Goal: Information Seeking & Learning: Find contact information

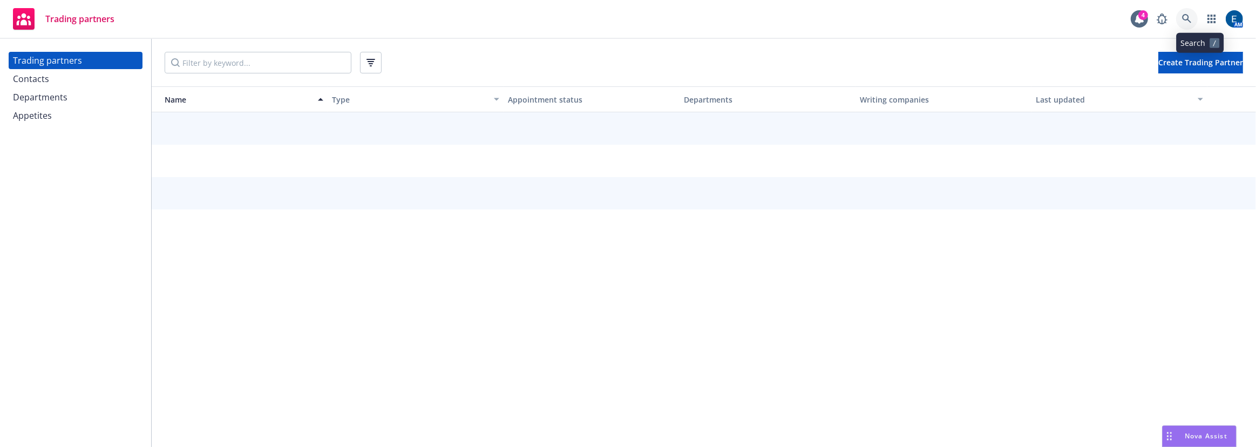
click at [1191, 17] on icon at bounding box center [1186, 18] width 9 height 9
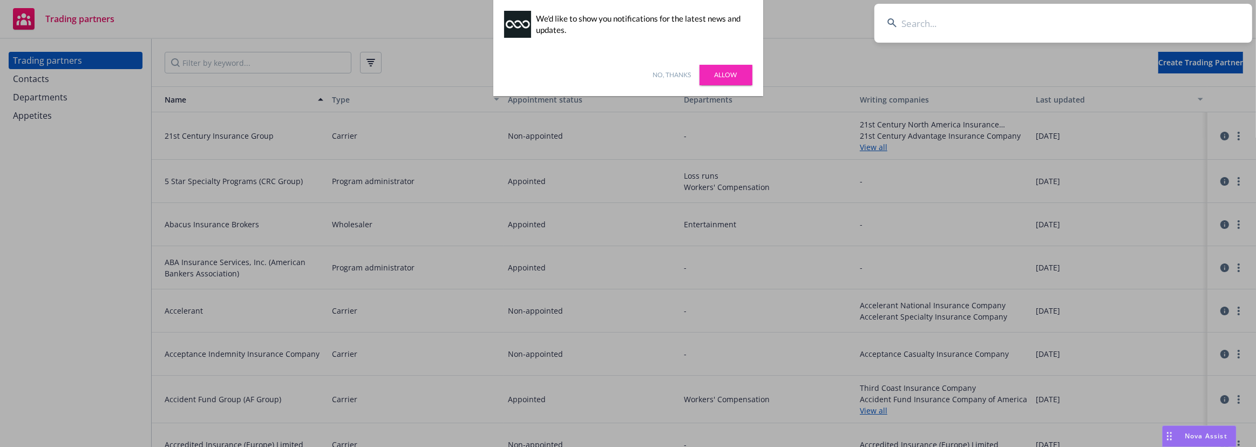
type input "Peachtree"
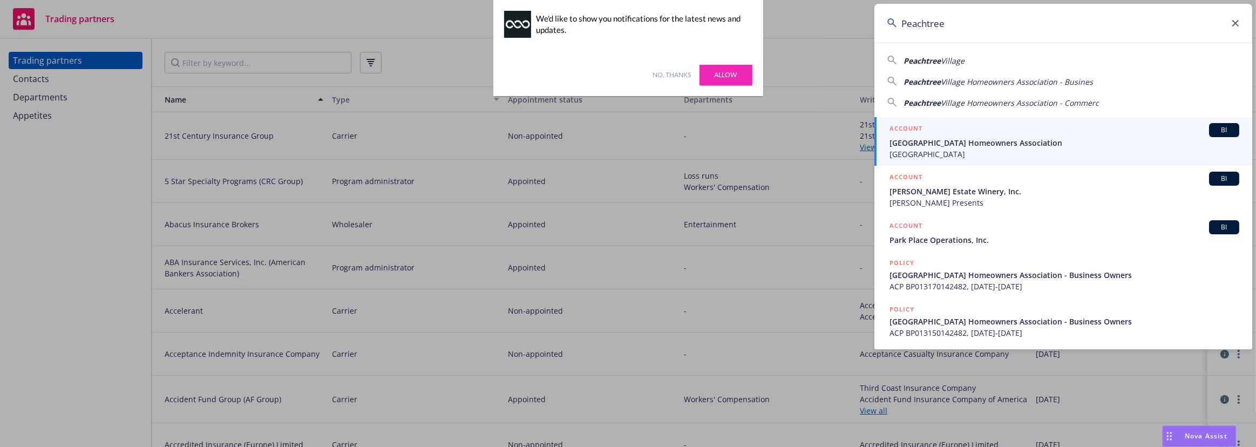
click at [682, 72] on link "No, thanks" at bounding box center [672, 75] width 38 height 10
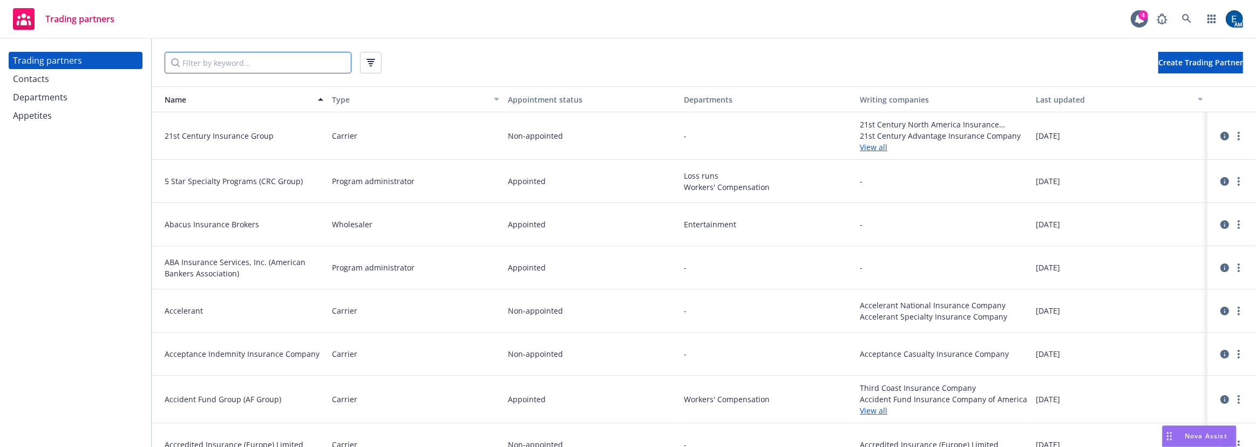
click at [230, 64] on input "Filter by keyword..." at bounding box center [258, 63] width 187 height 22
paste input "Peachtree"
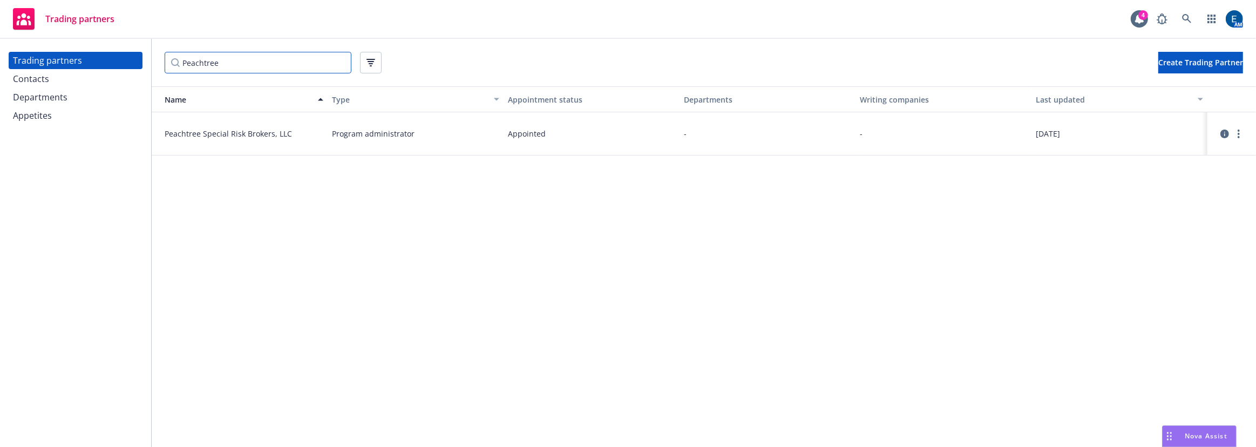
type input "Peachtree"
click at [1198, 13] on link at bounding box center [1187, 19] width 22 height 22
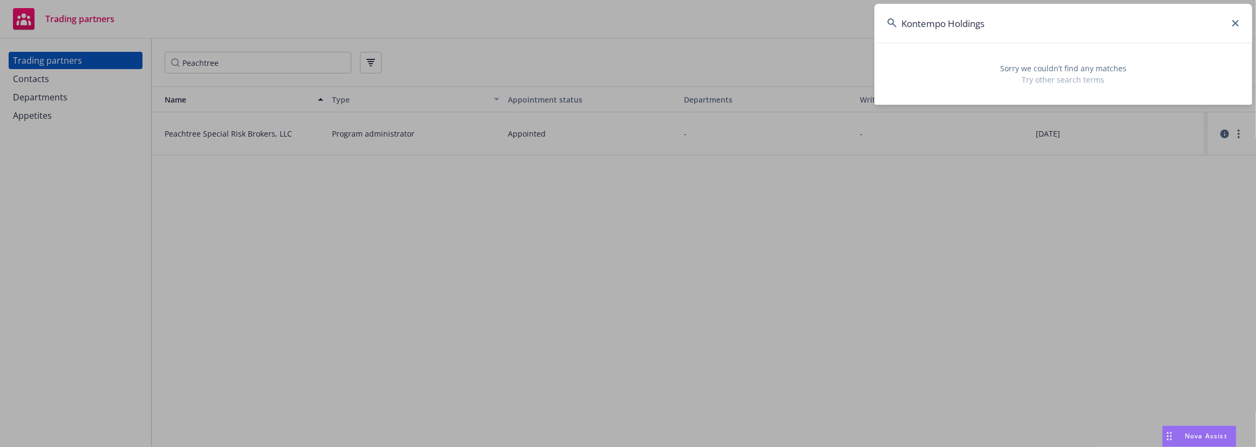
click at [962, 25] on input "Kontempo Holdings" at bounding box center [1063, 23] width 378 height 39
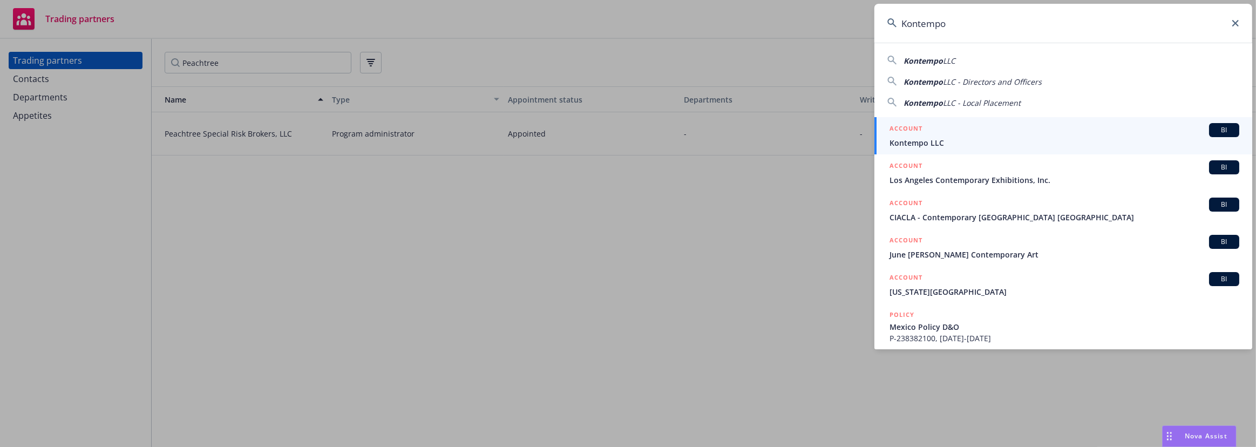
type input "Kontempo"
click at [956, 123] on div "ACCOUNT BI" at bounding box center [1064, 130] width 350 height 14
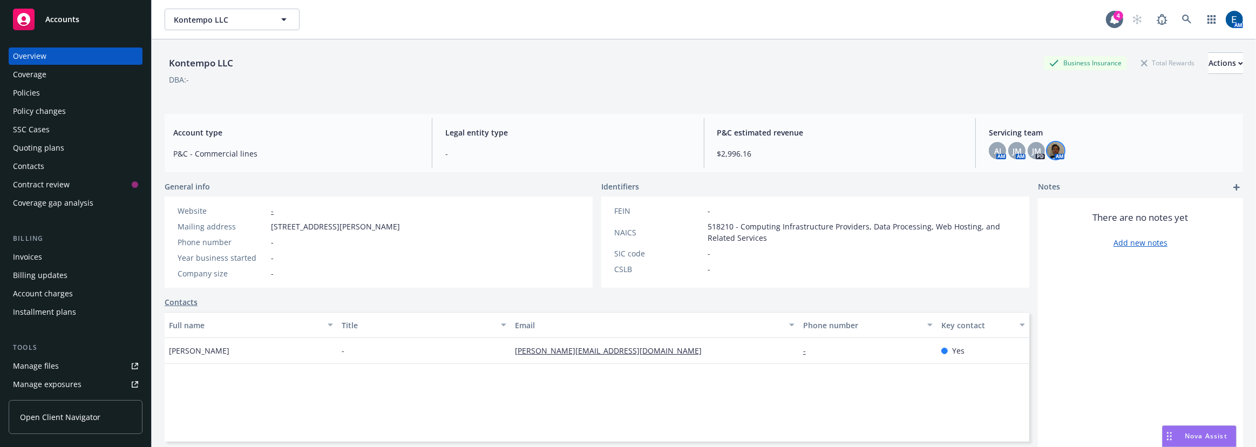
click at [1052, 149] on img at bounding box center [1055, 150] width 17 height 17
click at [1012, 147] on span "JM" at bounding box center [1016, 150] width 9 height 11
click at [980, 144] on div "Servicing team AJ AM JM AM JM PD AM" at bounding box center [1111, 143] width 263 height 50
click at [989, 142] on div "AJ" at bounding box center [997, 150] width 17 height 17
click at [1032, 146] on span "JM" at bounding box center [1036, 150] width 9 height 11
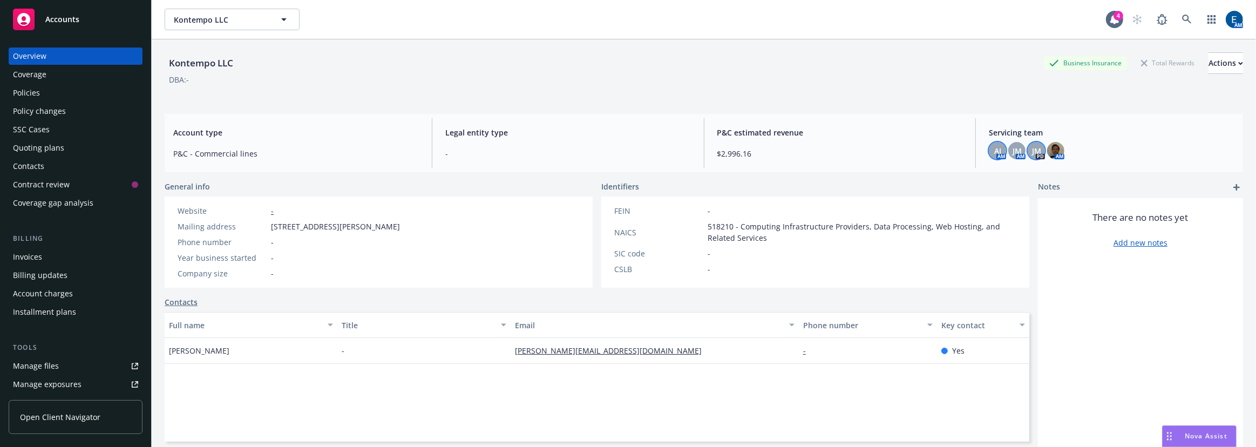
click at [994, 145] on span "AJ" at bounding box center [997, 150] width 7 height 11
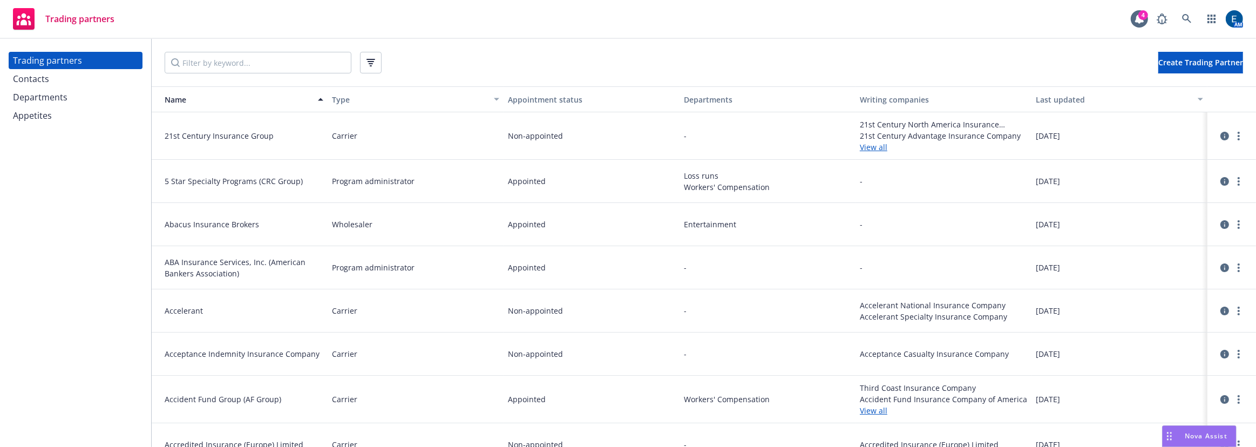
click at [55, 89] on div "Departments" at bounding box center [75, 97] width 125 height 17
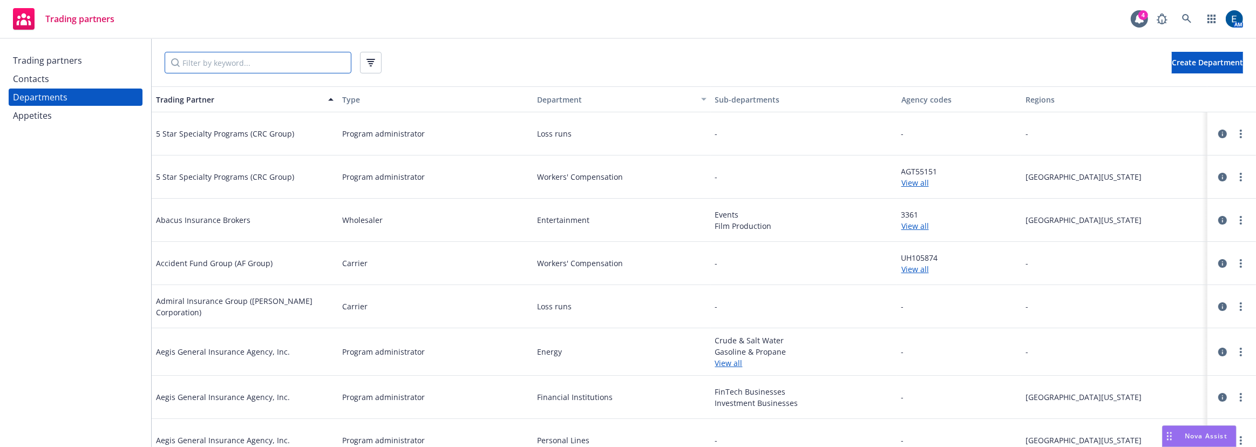
click at [193, 58] on input "Filter by keyword..." at bounding box center [258, 63] width 187 height 22
type input "p"
click at [58, 57] on div "Trading partners" at bounding box center [47, 60] width 69 height 17
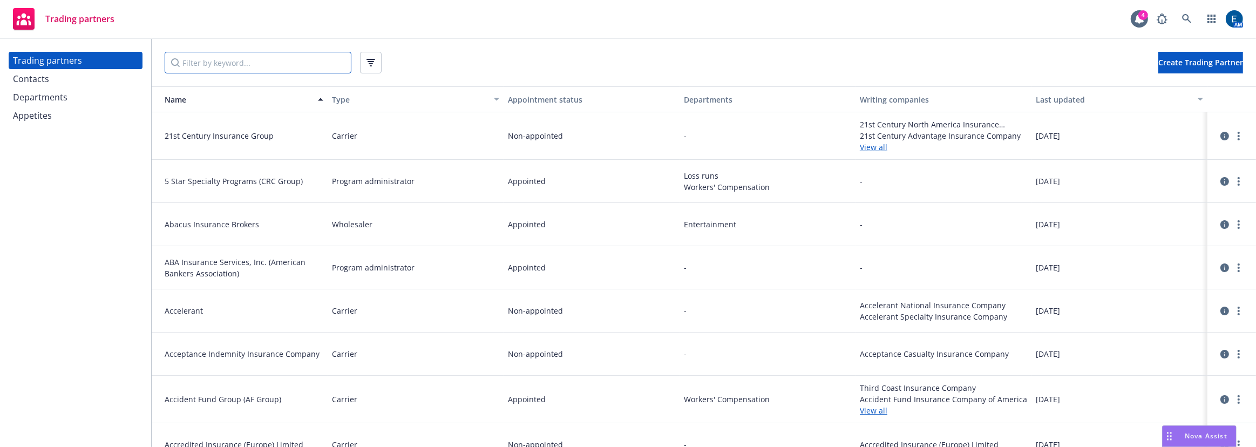
click at [189, 57] on input "Filter by keyword..." at bounding box center [258, 63] width 187 height 22
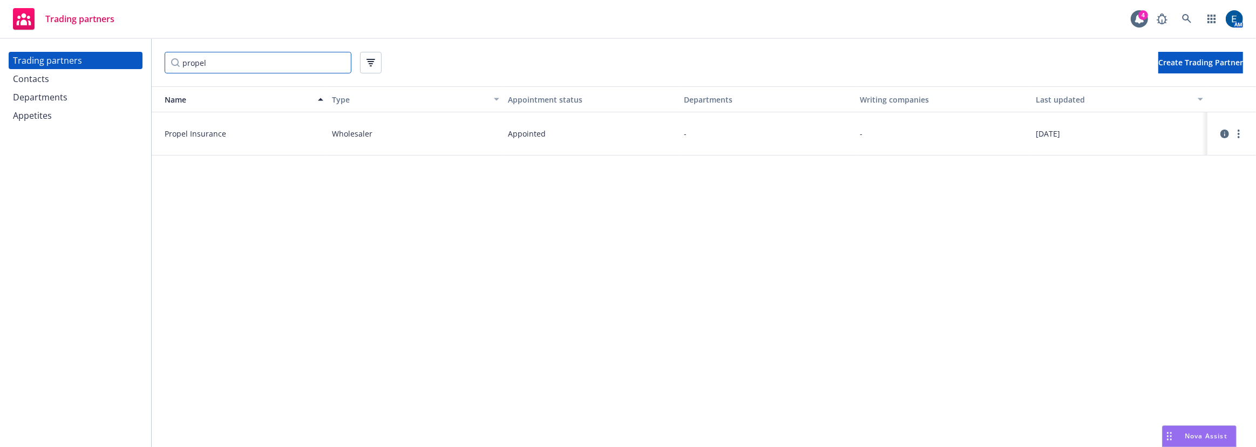
type input "propel"
click at [1222, 130] on icon "circleInformation" at bounding box center [1224, 134] width 9 height 9
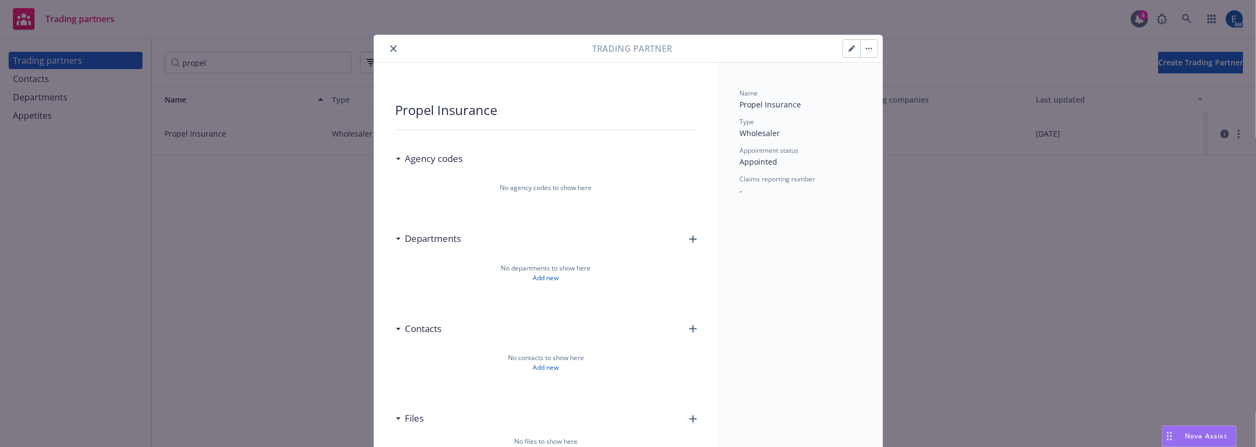
click at [855, 45] on icon "button" at bounding box center [851, 48] width 6 height 6
select select "WHOLESALER"
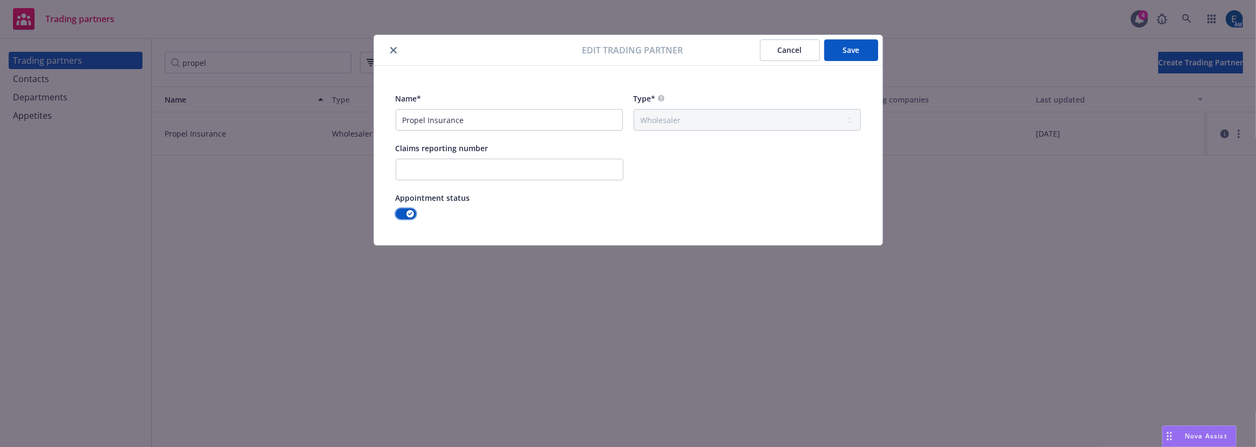
click at [403, 208] on button "button" at bounding box center [406, 213] width 21 height 11
click at [831, 53] on button "Save" at bounding box center [851, 50] width 54 height 22
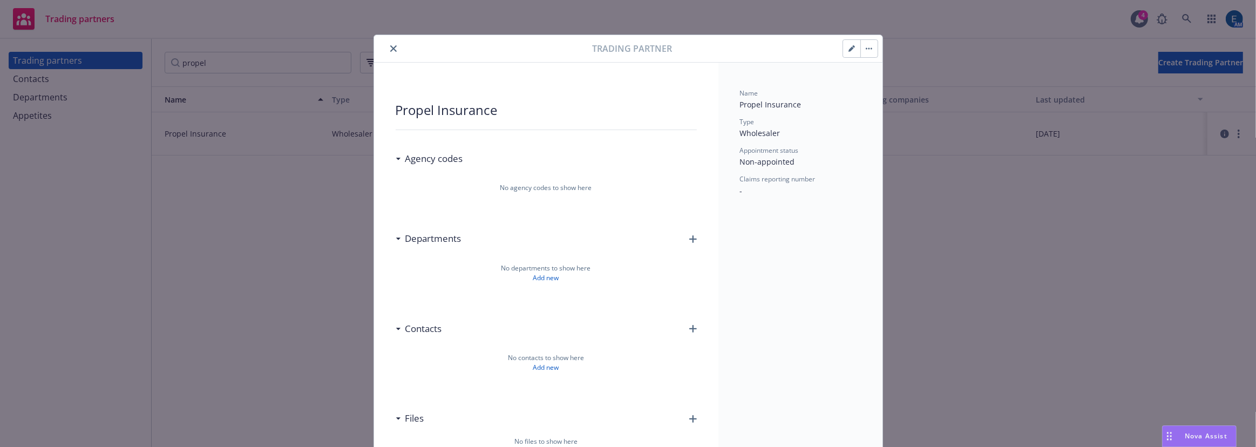
click at [390, 46] on icon "close" at bounding box center [393, 48] width 6 height 6
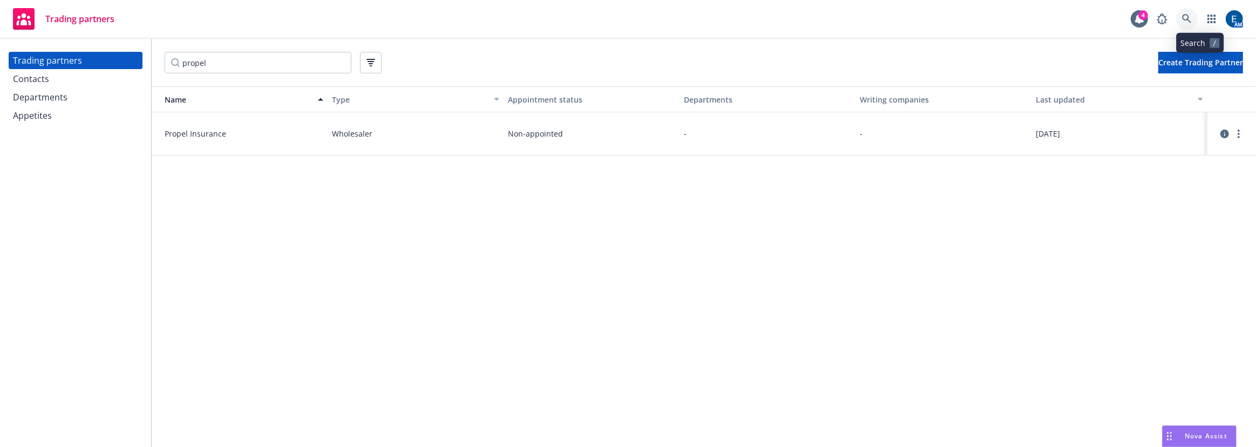
click at [1192, 15] on icon at bounding box center [1187, 19] width 10 height 10
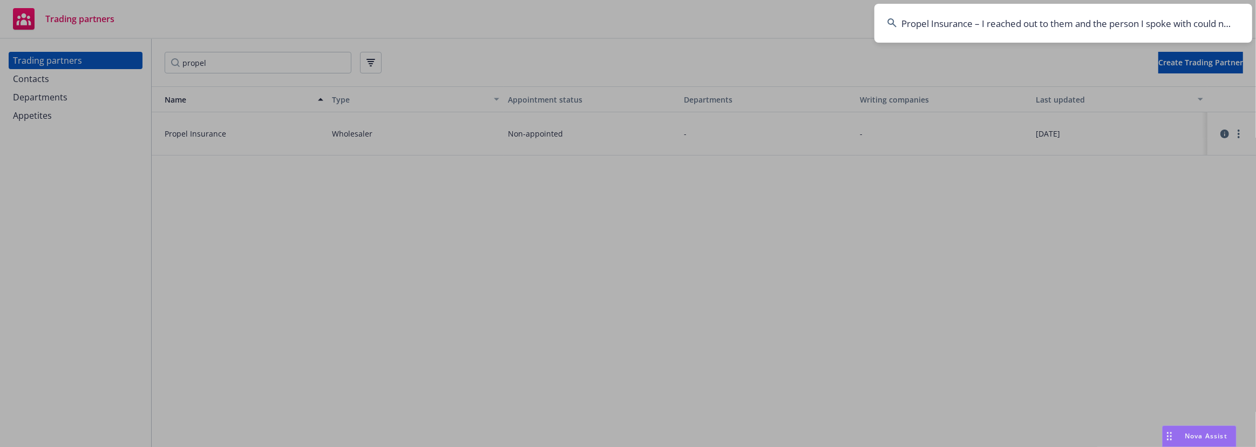
scroll to position [0, 923]
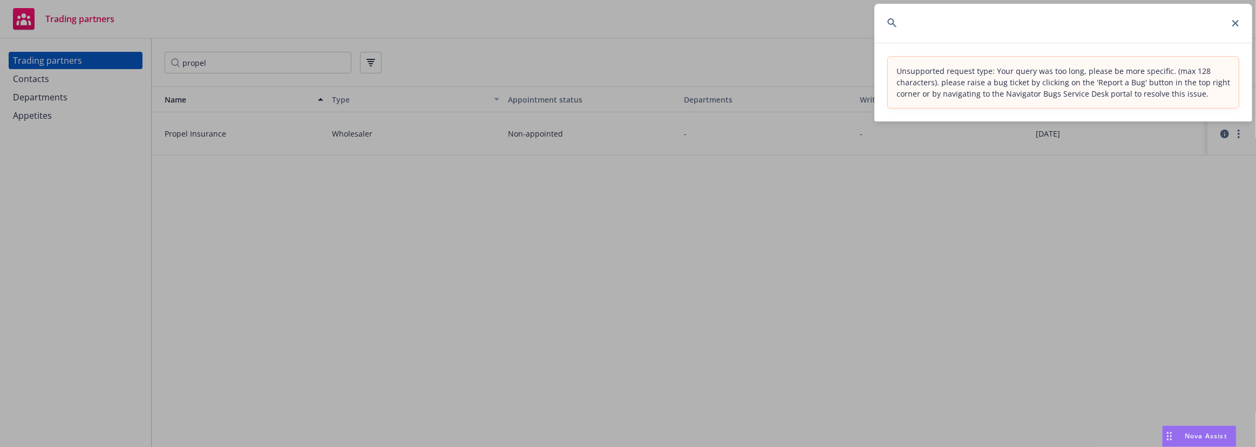
click at [1233, 25] on div "Propel Insurance – I reached out to them and the person I spoke with could not …" at bounding box center [1063, 23] width 378 height 39
type input "Propel Insurance – I reached out to them and the person I spoke with could not …"
click at [1234, 22] on icon at bounding box center [1235, 23] width 6 height 6
click at [931, 29] on input at bounding box center [1063, 23] width 378 height 39
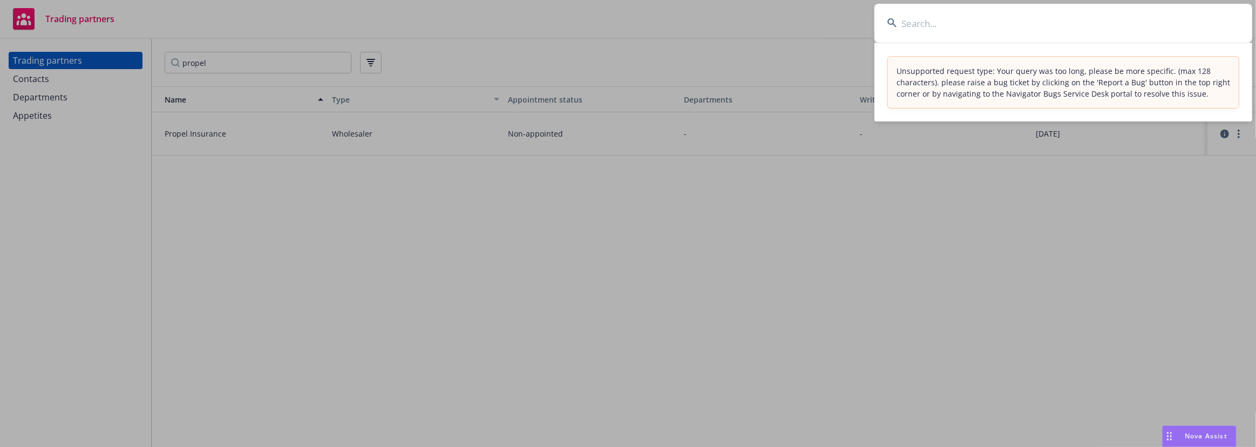
paste input "Peninsula Family Service"
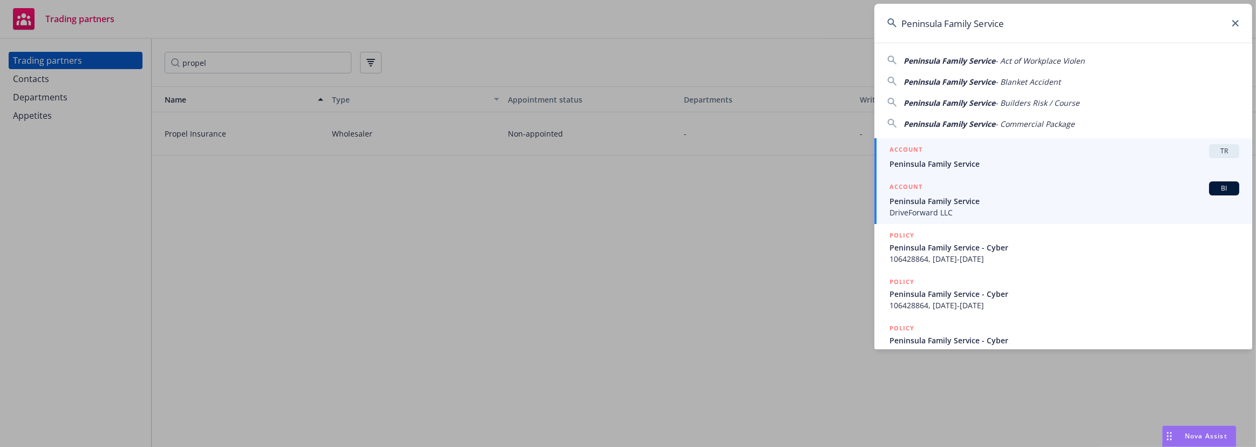
type input "Peninsula Family Service"
click at [955, 207] on span "DriveForward LLC" at bounding box center [1064, 212] width 350 height 11
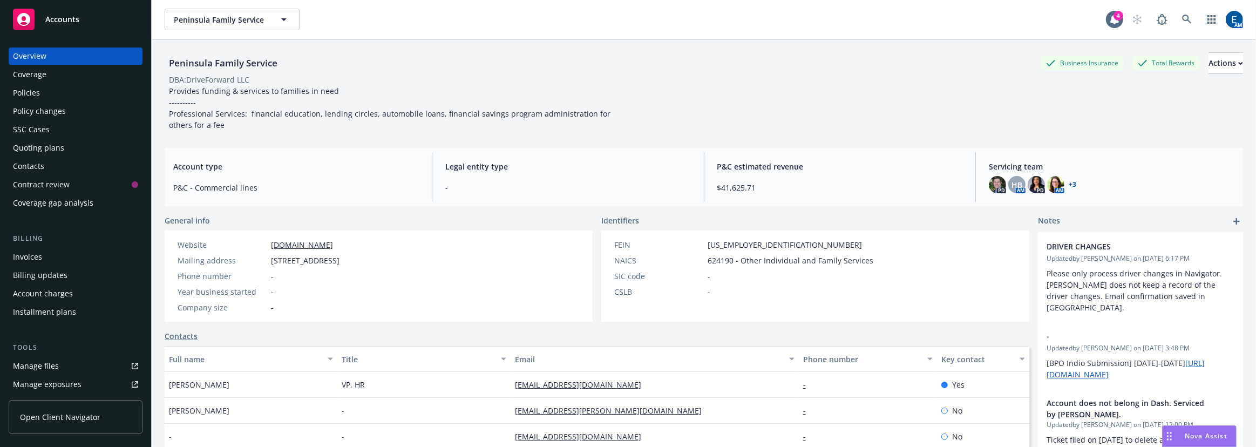
click at [1069, 181] on link "+ 3" at bounding box center [1073, 184] width 8 height 6
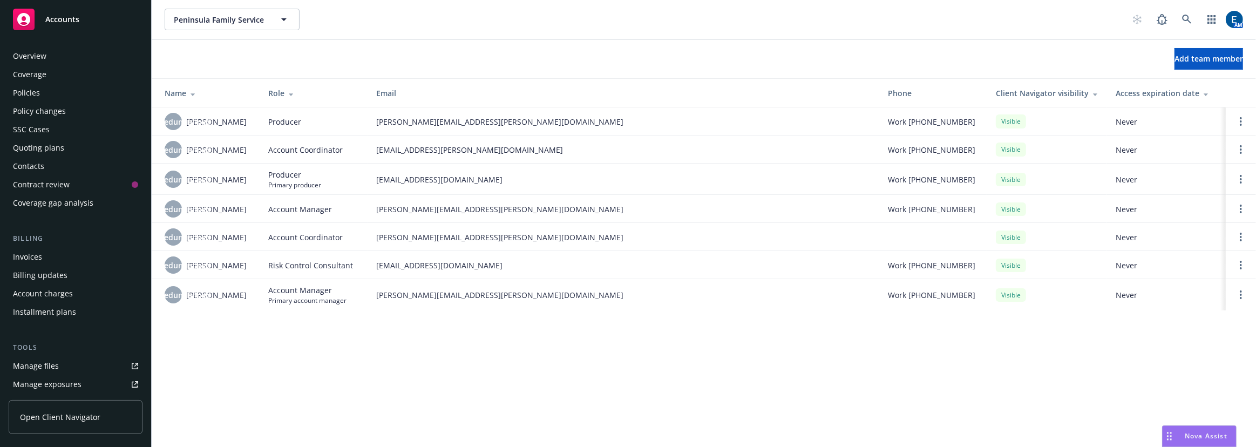
scroll to position [89, 0]
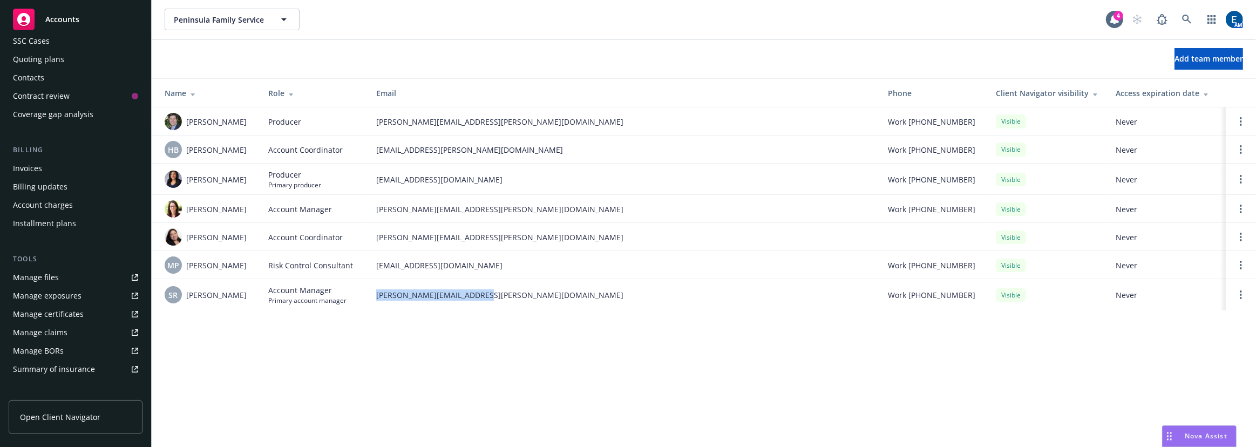
drag, startPoint x: 446, startPoint y: 287, endPoint x: 375, endPoint y: 286, distance: 71.2
click at [372, 289] on td "[PERSON_NAME][EMAIL_ADDRESS][PERSON_NAME][DOMAIN_NAME]" at bounding box center [624, 294] width 512 height 31
copy span "[PERSON_NAME][EMAIL_ADDRESS][PERSON_NAME][DOMAIN_NAME]"
click at [1194, 9] on link at bounding box center [1187, 20] width 22 height 22
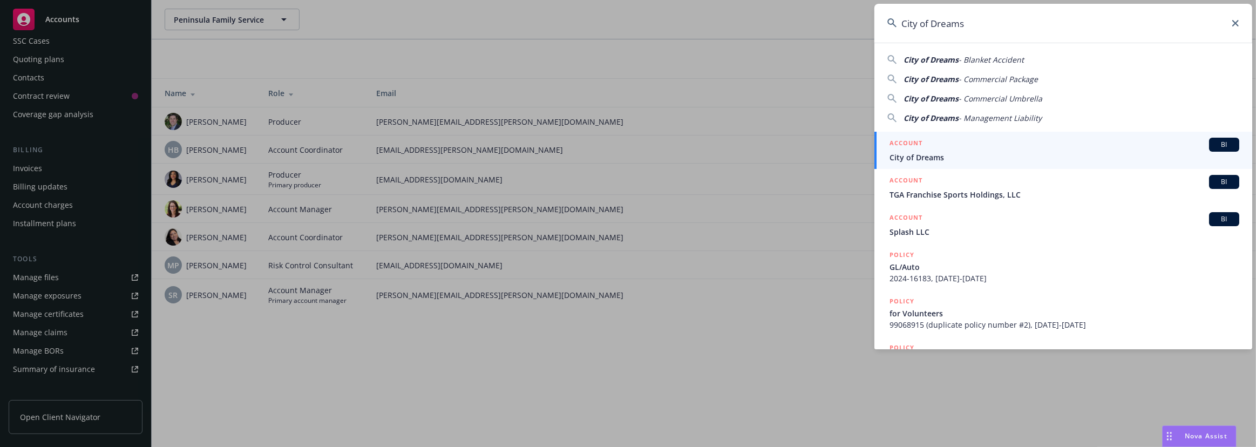
type input "City of Dreams"
click at [927, 154] on span "City of Dreams" at bounding box center [1064, 157] width 350 height 11
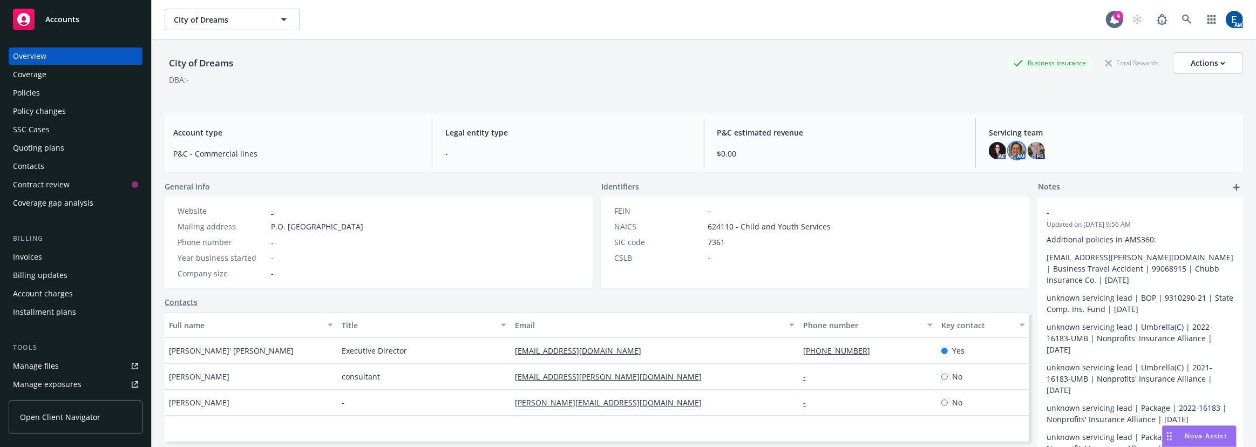
click at [1009, 149] on img at bounding box center [1016, 150] width 17 height 17
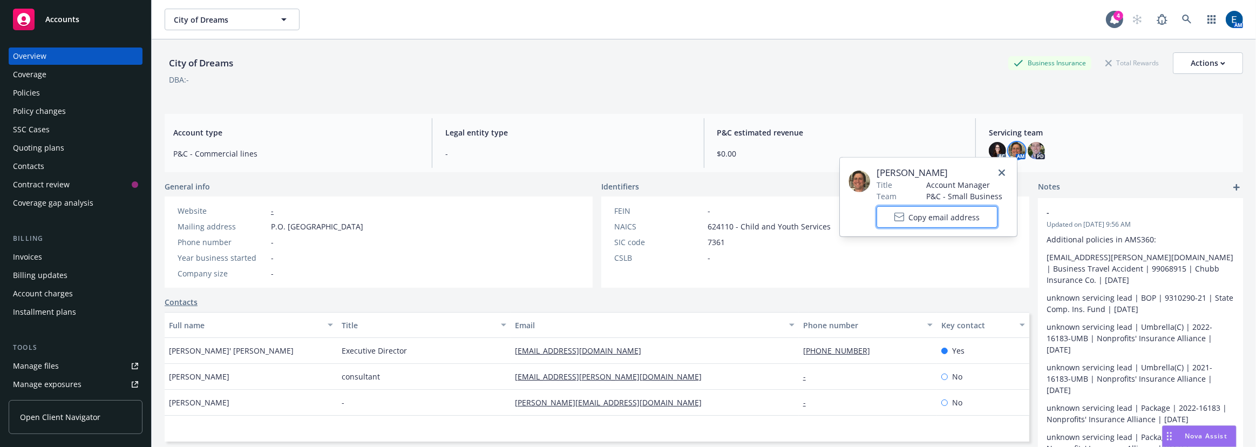
click at [948, 213] on span "Copy email address" at bounding box center [943, 216] width 71 height 11
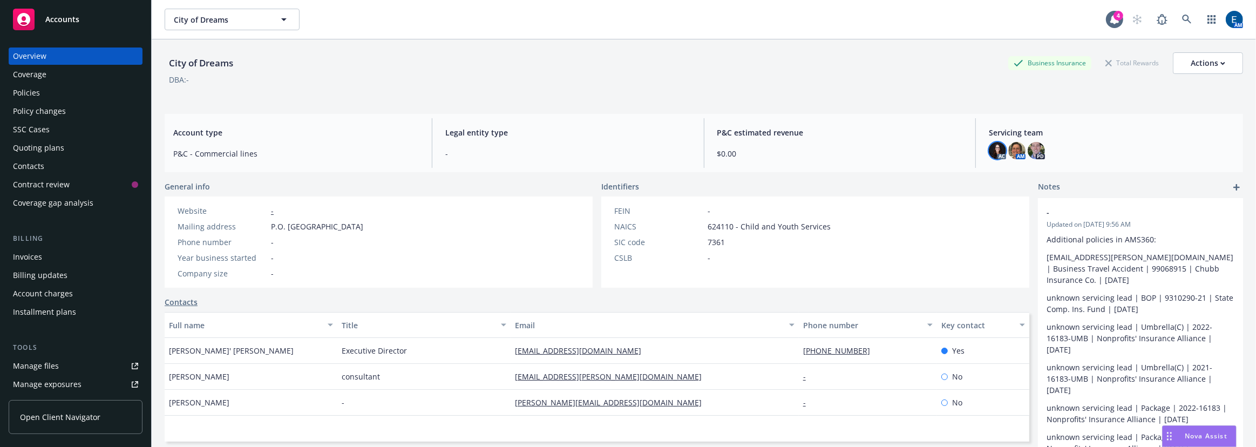
click at [989, 142] on img at bounding box center [997, 150] width 17 height 17
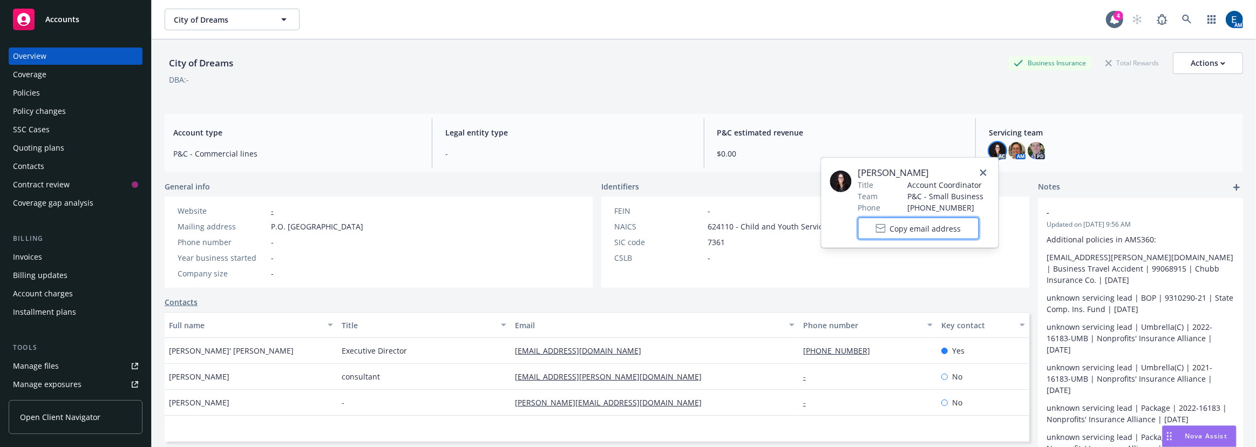
click at [929, 217] on button "Copy email address" at bounding box center [918, 228] width 121 height 22
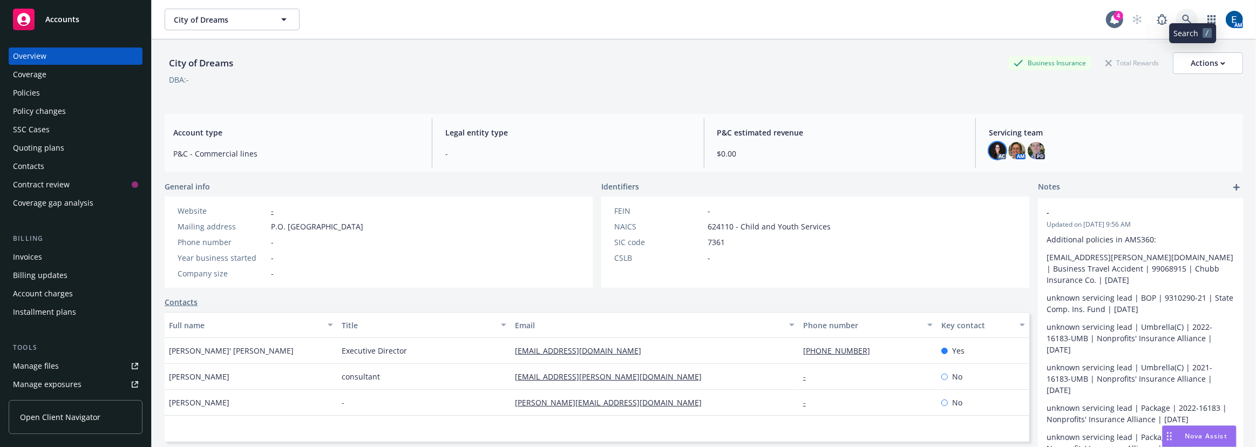
click at [1192, 15] on icon at bounding box center [1187, 20] width 10 height 10
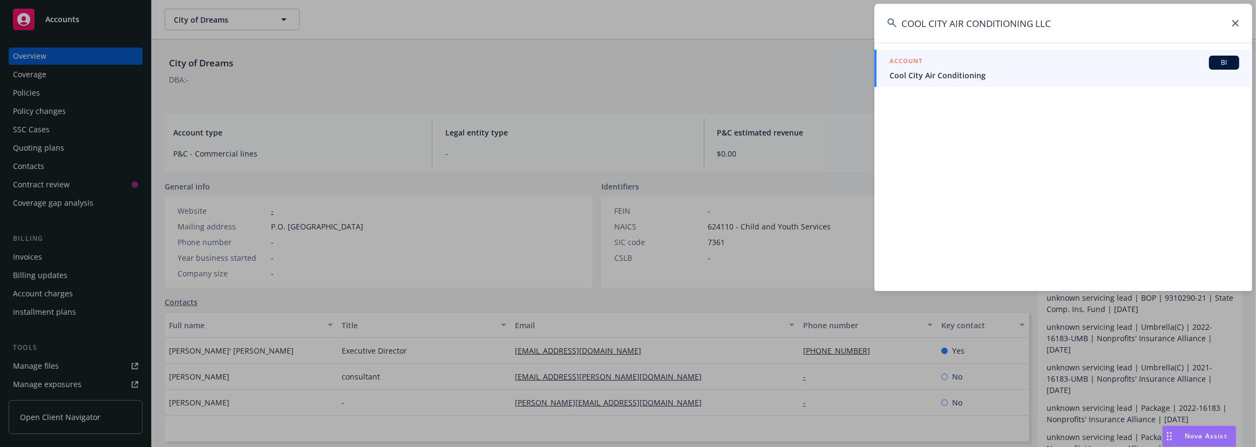
type input "COOL CITY AIR CONDITIONING LLC"
click at [987, 75] on span "Cool City Air Conditioning" at bounding box center [1064, 75] width 350 height 11
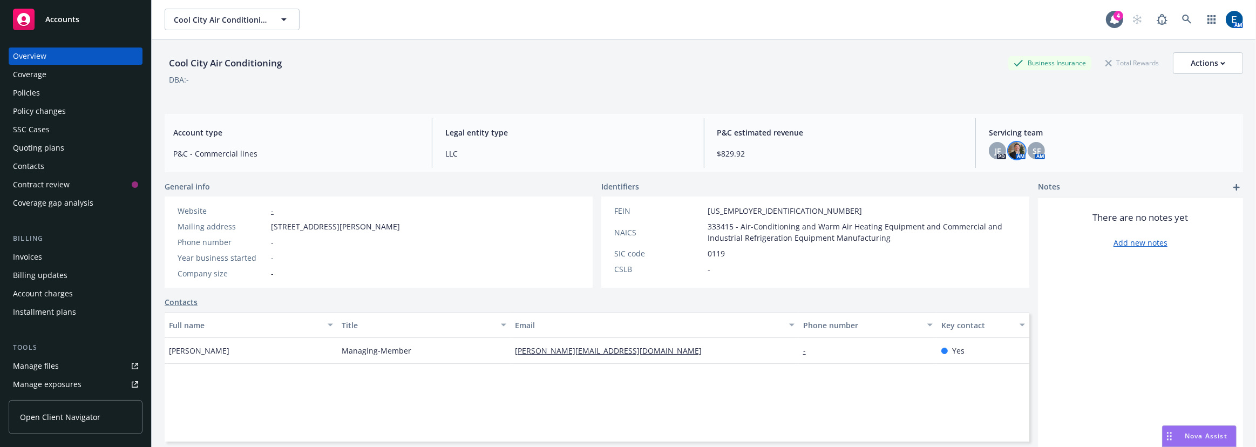
click at [1014, 149] on img at bounding box center [1016, 150] width 17 height 17
click at [1032, 146] on span "SF" at bounding box center [1036, 150] width 8 height 11
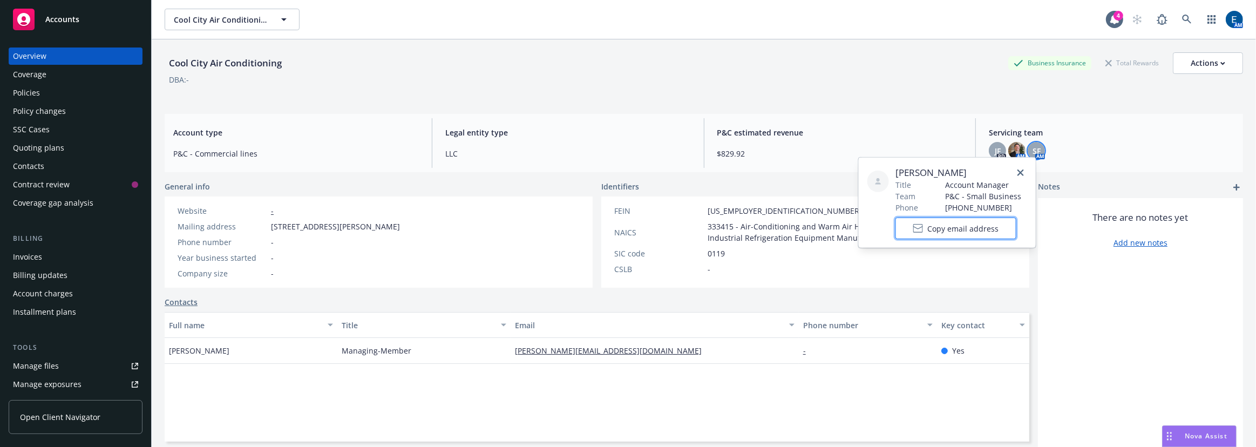
click at [979, 226] on span "Copy email address" at bounding box center [962, 227] width 71 height 11
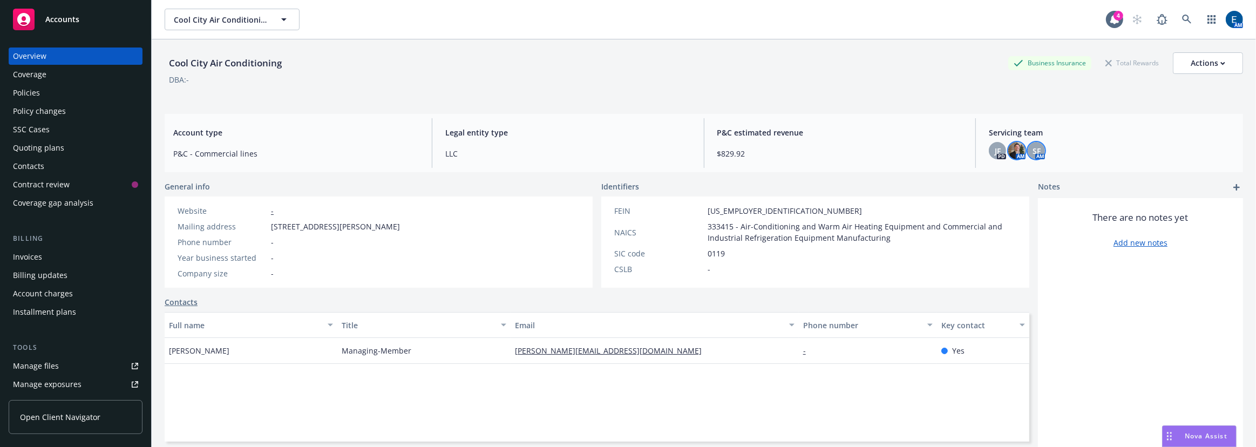
click at [1008, 146] on img at bounding box center [1016, 150] width 17 height 17
click at [936, 214] on span "Copy email address" at bounding box center [943, 216] width 71 height 11
click at [1189, 15] on icon at bounding box center [1186, 19] width 9 height 9
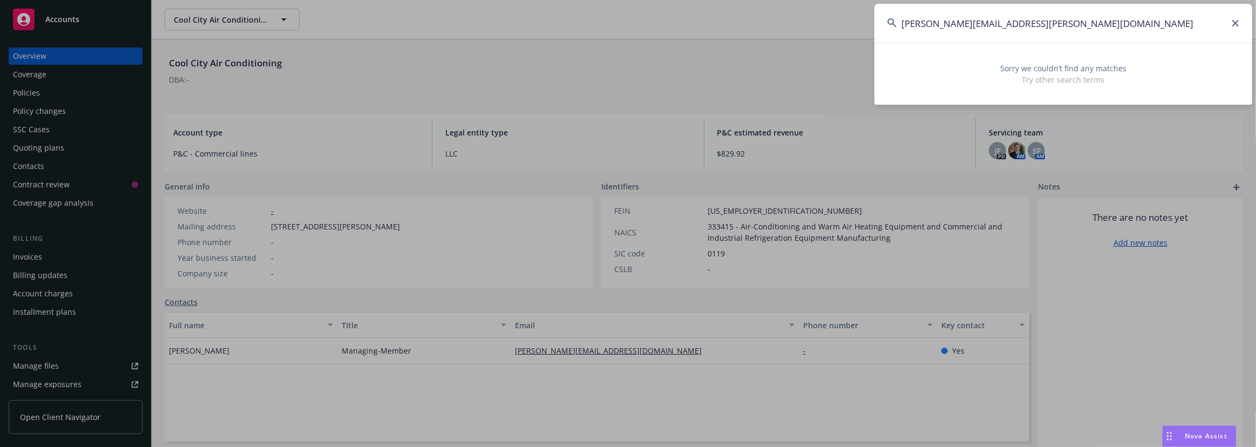
type input "[PERSON_NAME][EMAIL_ADDRESS][PERSON_NAME][DOMAIN_NAME]"
drag, startPoint x: 1095, startPoint y: 26, endPoint x: 863, endPoint y: 23, distance: 232.1
click at [863, 23] on div "[PERSON_NAME][EMAIL_ADDRESS][PERSON_NAME][DOMAIN_NAME] Sorry we couldn’t find a…" at bounding box center [628, 223] width 1256 height 447
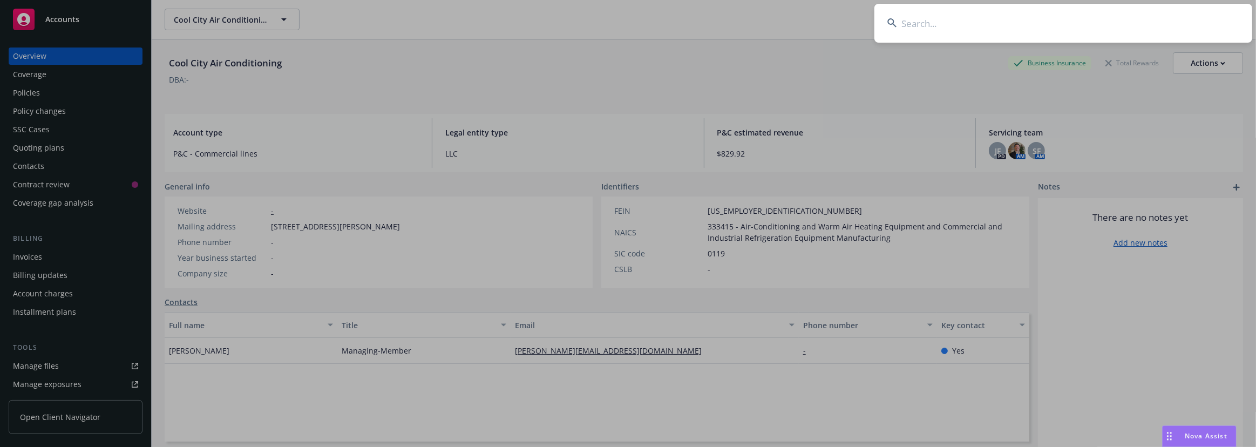
paste input "Thousand Currents"
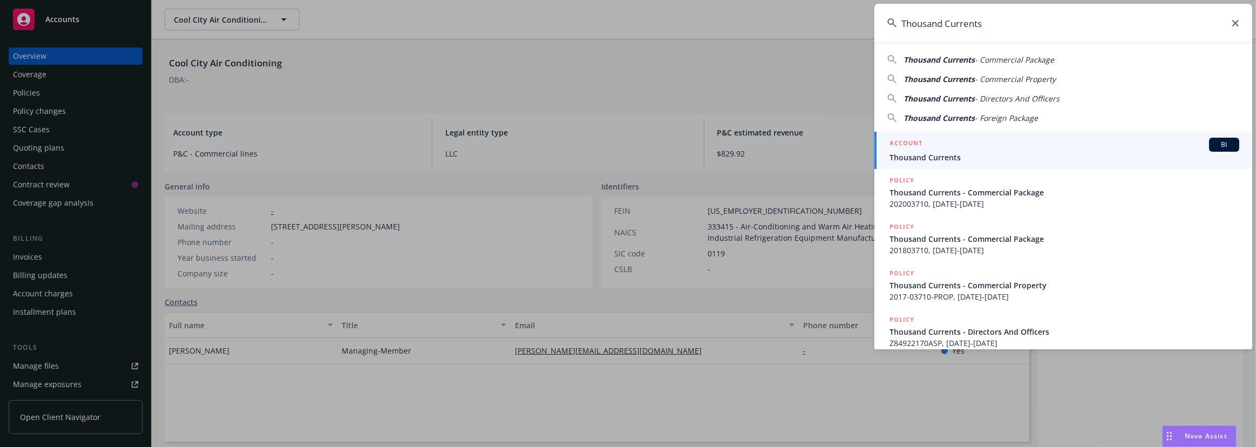
type input "Thousand Currents"
click at [996, 134] on link "ACCOUNT BI Thousand Currents" at bounding box center [1063, 150] width 378 height 37
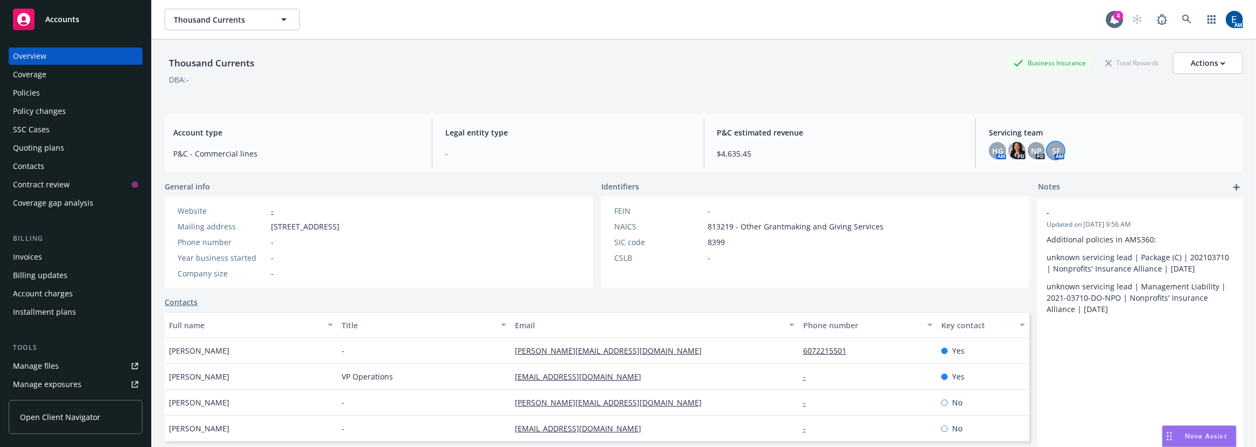
click at [1047, 142] on div "SF" at bounding box center [1055, 150] width 17 height 17
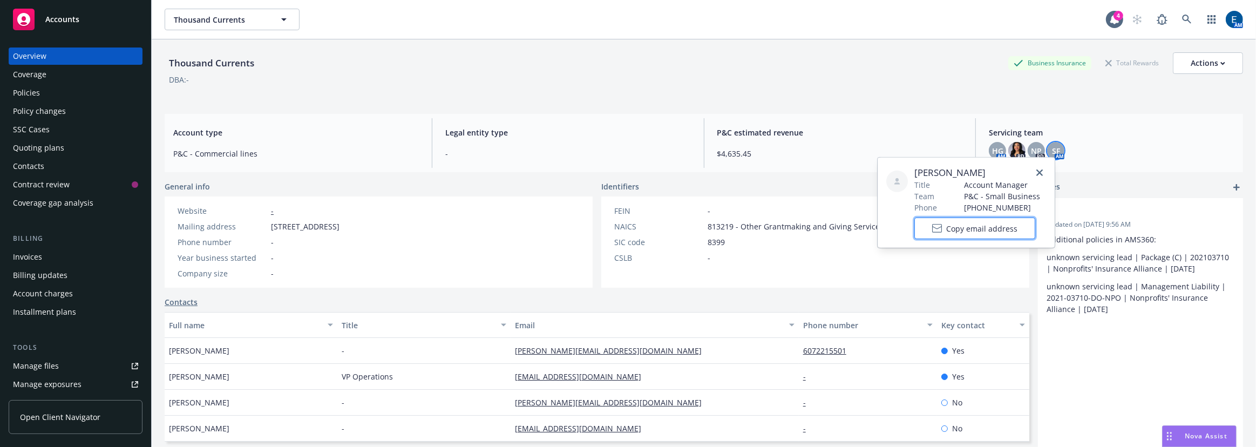
click at [982, 227] on span "Copy email address" at bounding box center [981, 227] width 71 height 11
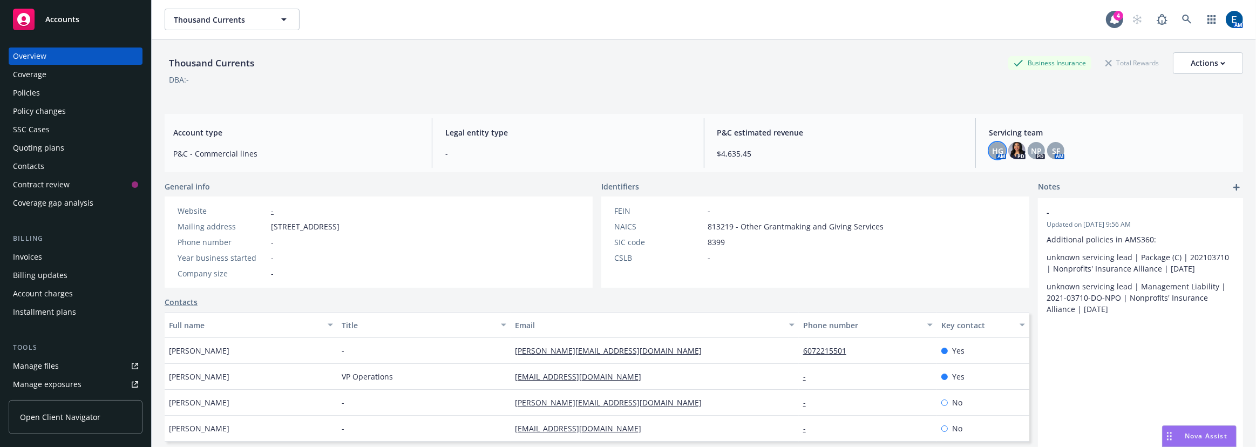
click at [995, 145] on span "HG" at bounding box center [997, 150] width 11 height 11
click at [964, 215] on button "Copy email address" at bounding box center [918, 217] width 121 height 22
click at [1192, 19] on icon at bounding box center [1187, 20] width 10 height 10
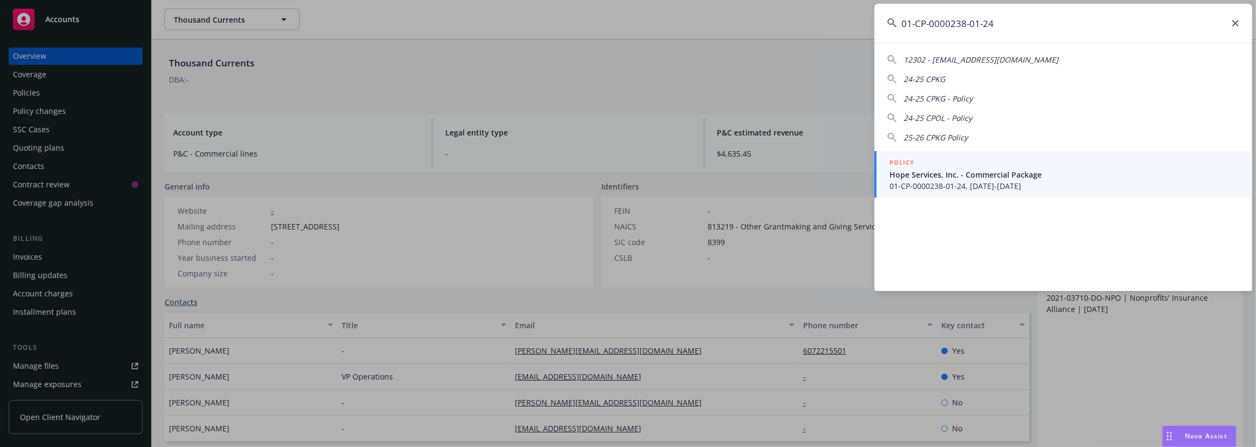
type input "01-CP-0000238-01-24"
click at [945, 176] on span "Hope Services, Inc. - Commercial Package" at bounding box center [1064, 174] width 350 height 11
